Goal: Check status

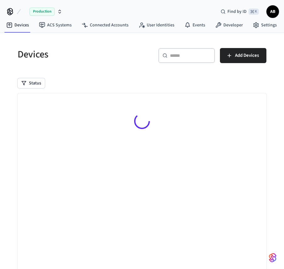
click at [144, 83] on div "Status" at bounding box center [142, 83] width 249 height 10
